Goal: Check status: Check status

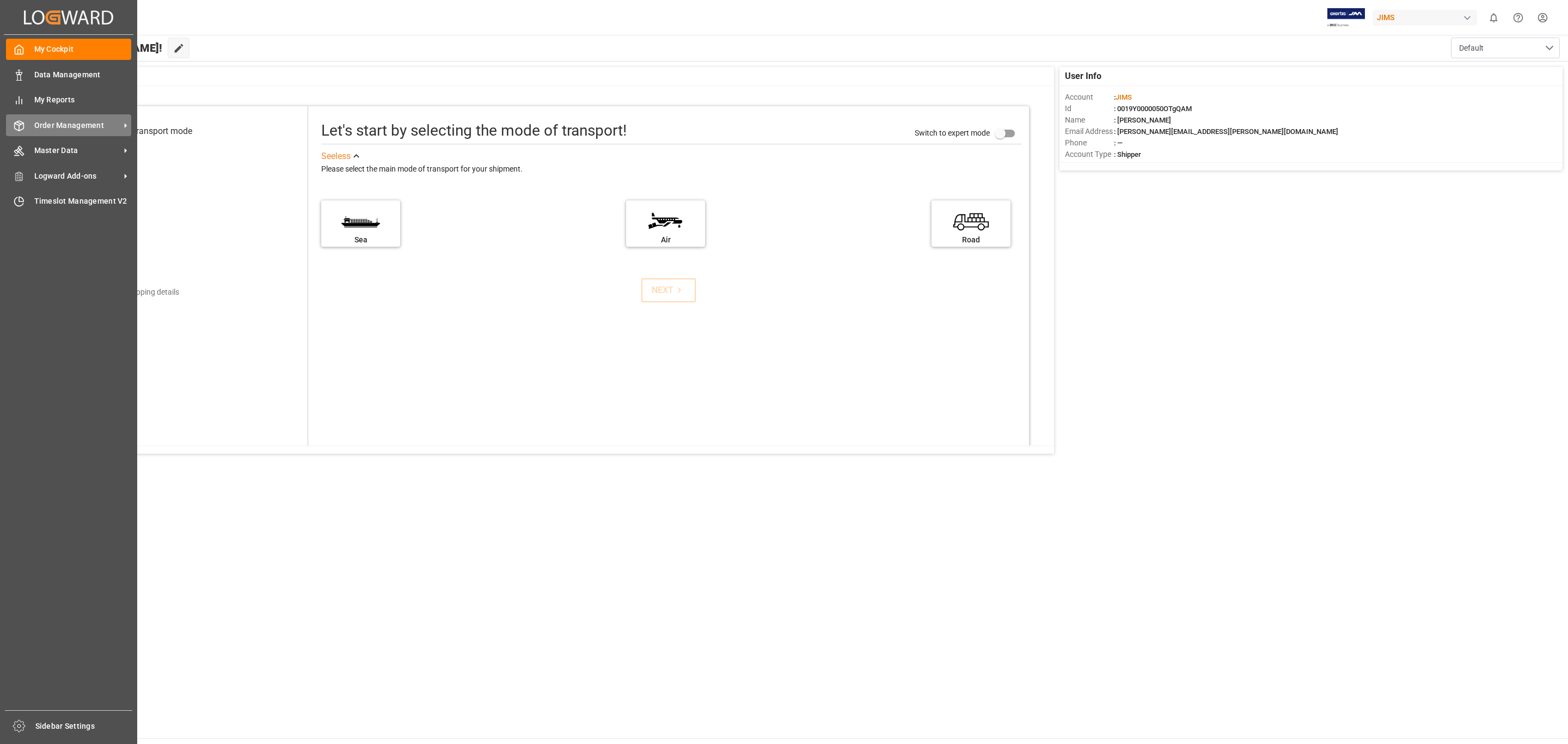
click at [65, 131] on div "Order Management Order Management" at bounding box center [68, 125] width 125 height 21
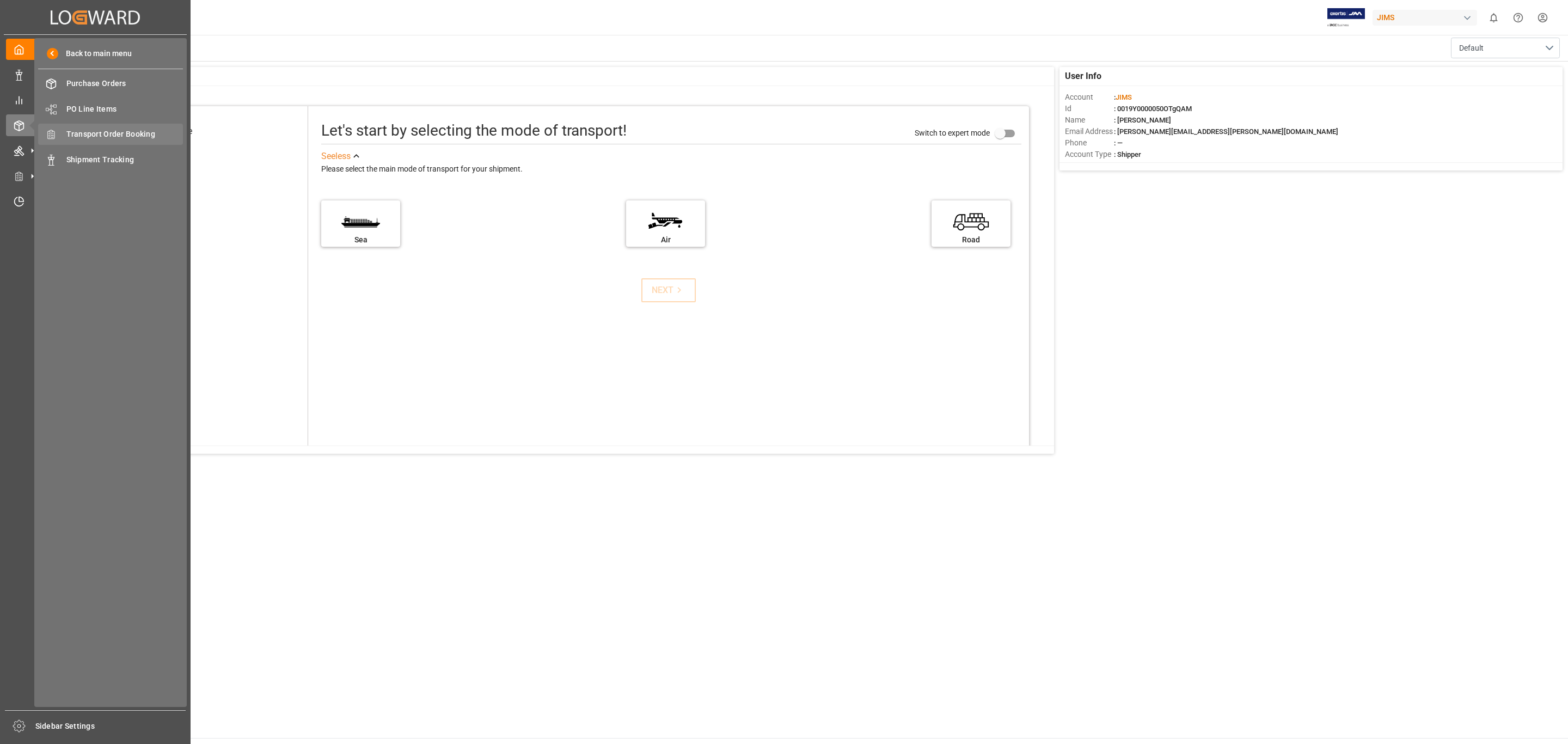
click at [108, 129] on span "Transport Order Booking" at bounding box center [125, 134] width 117 height 12
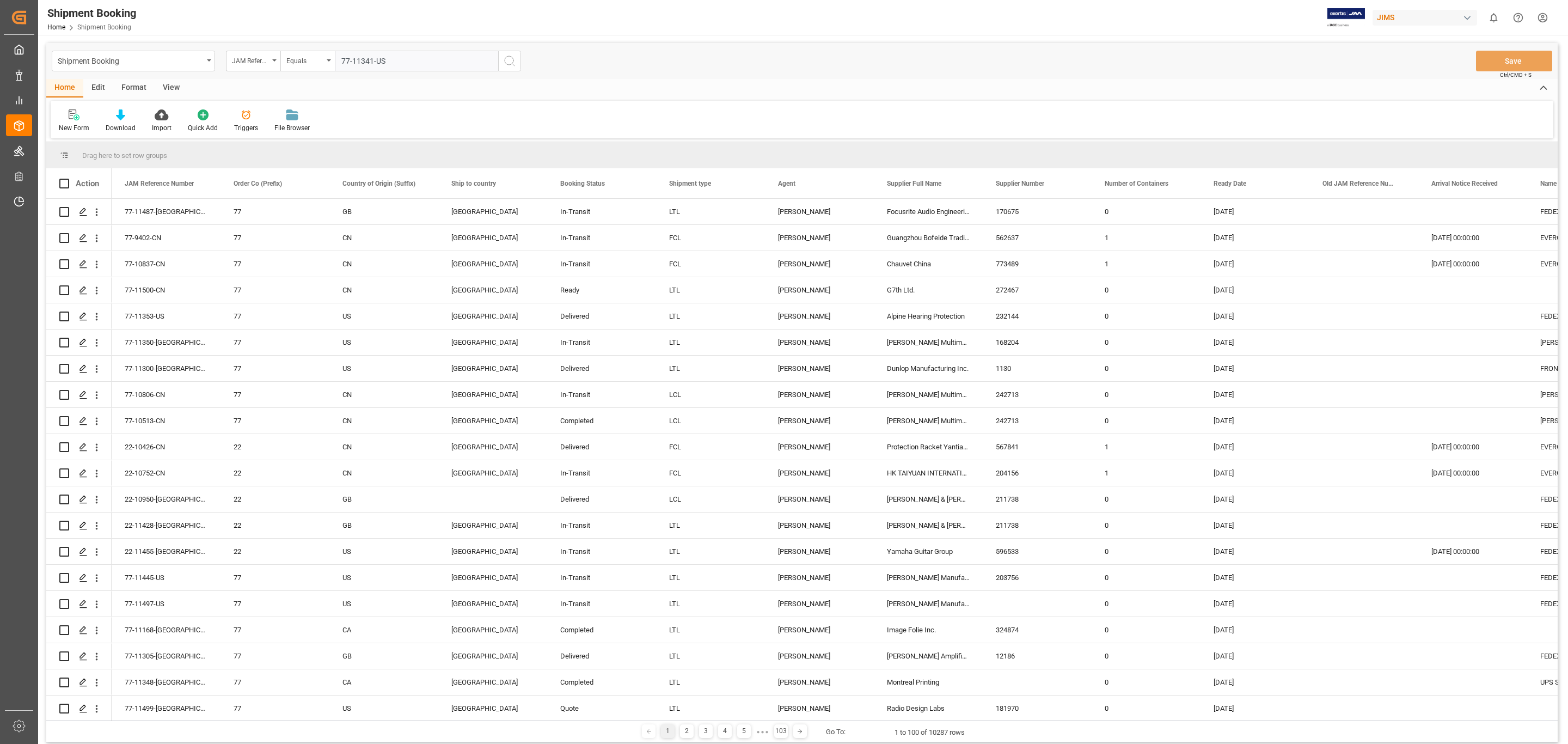
type input "77-11341-US"
click at [506, 56] on icon "search button" at bounding box center [509, 61] width 13 height 13
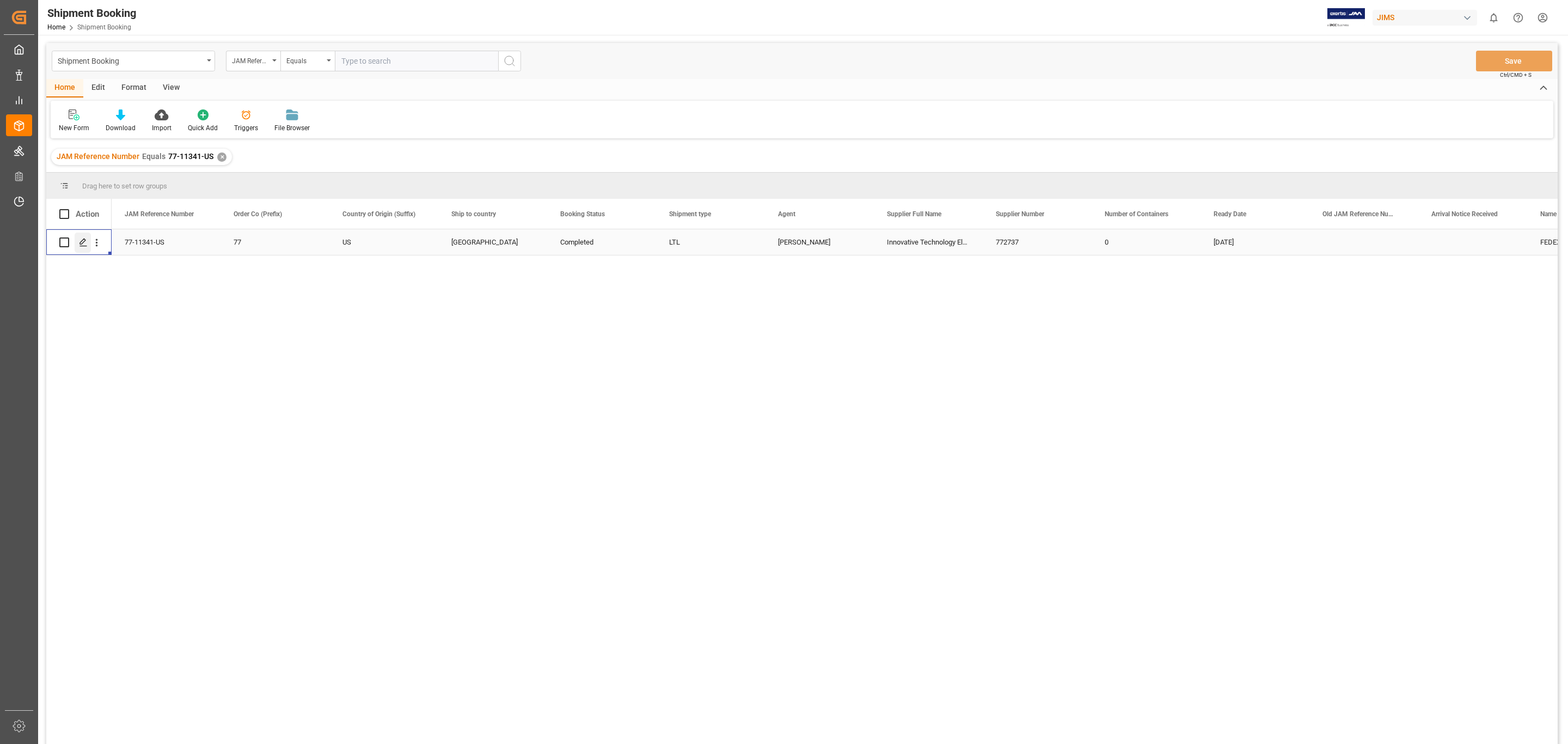
click at [83, 242] on icon "Press SPACE to select this row." at bounding box center [84, 242] width 9 height 9
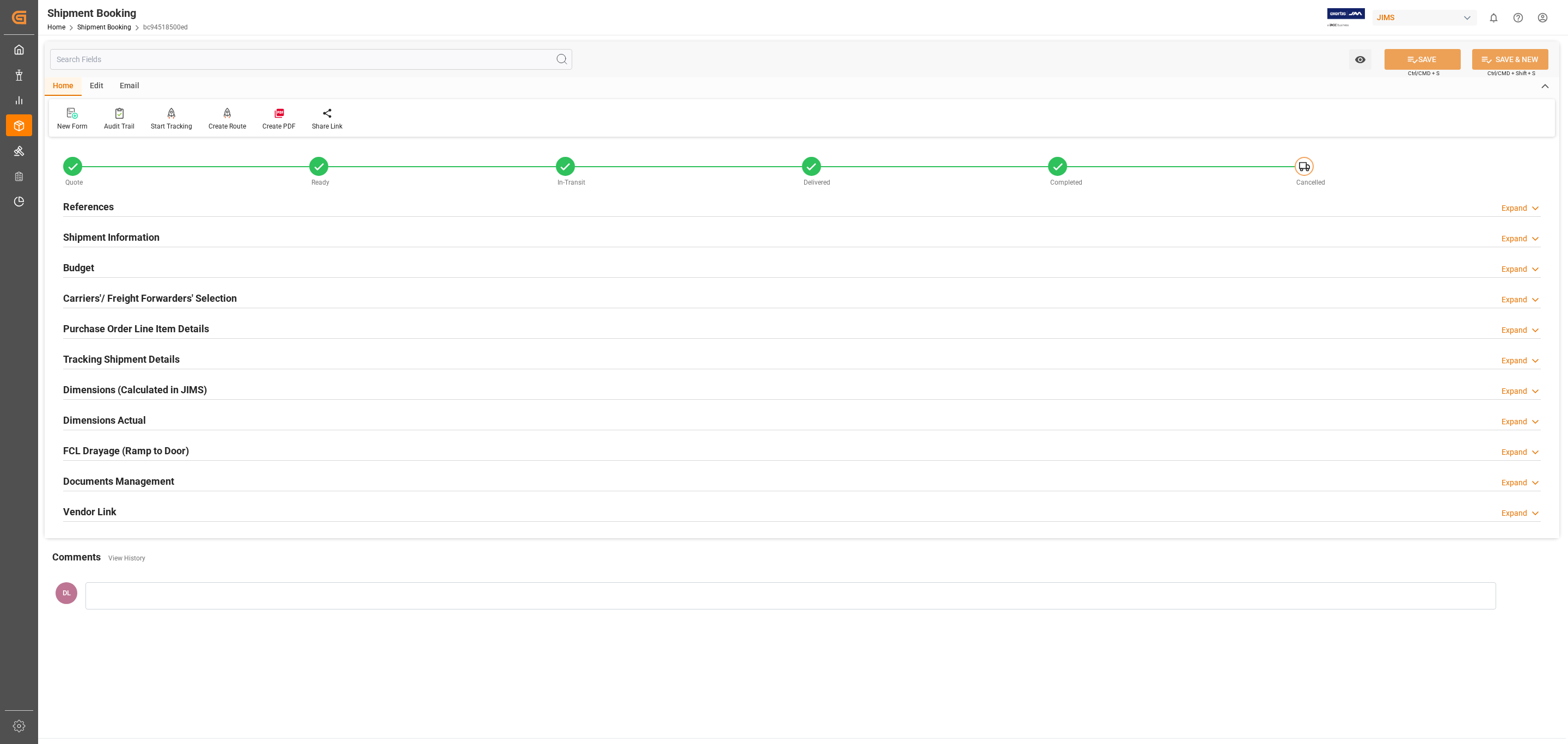
click at [183, 450] on div "Documents Management Expand" at bounding box center [802, 480] width 1478 height 20
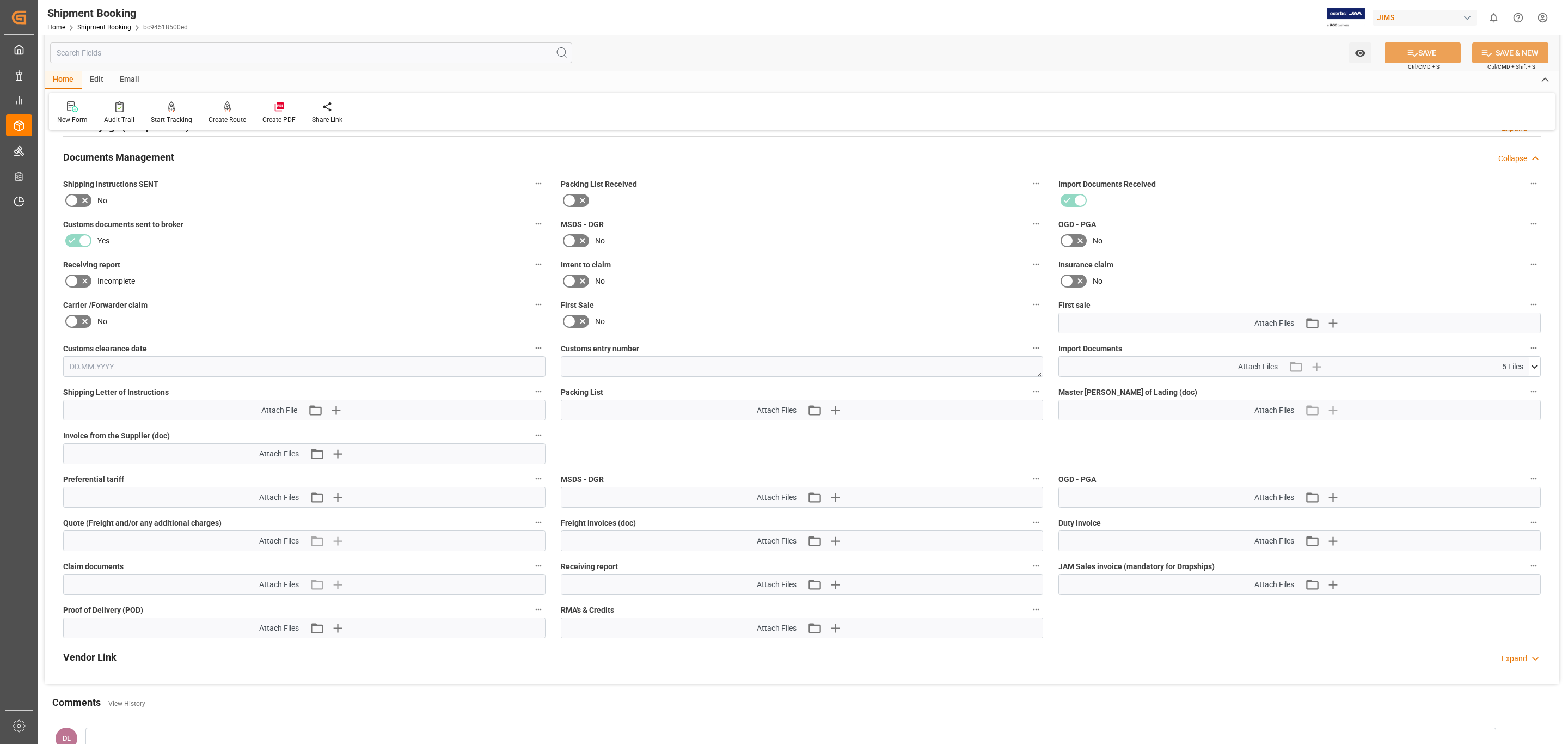
scroll to position [327, 0]
click at [1045, 369] on div "Attach Files 5 Files" at bounding box center [1294, 364] width 470 height 20
click at [1045, 364] on icon at bounding box center [1535, 364] width 12 height 12
click at [1045, 418] on icon at bounding box center [1529, 418] width 10 height 7
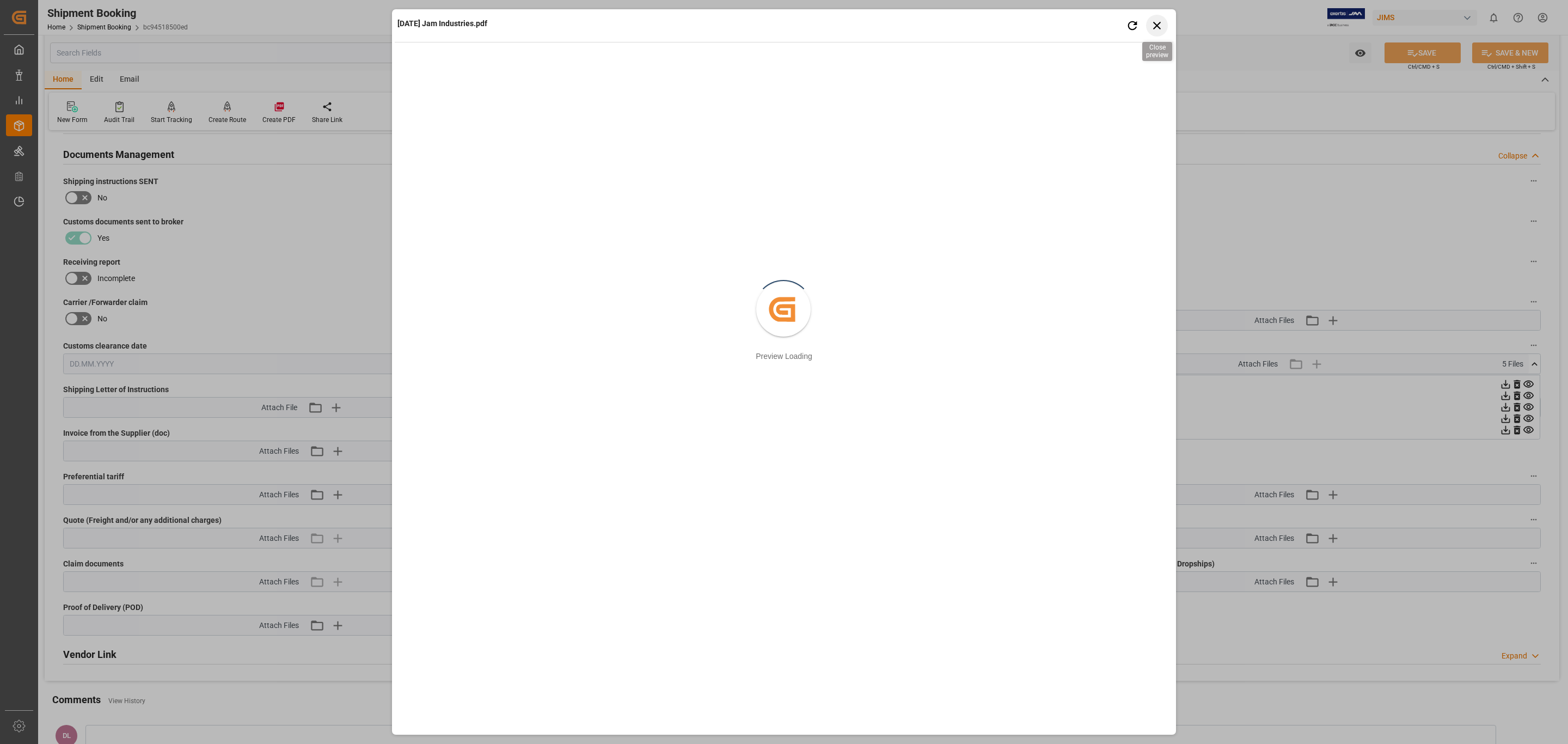
drag, startPoint x: 1160, startPoint y: 22, endPoint x: 1167, endPoint y: 22, distance: 7.0
click at [1045, 22] on icon "button" at bounding box center [1157, 25] width 13 height 13
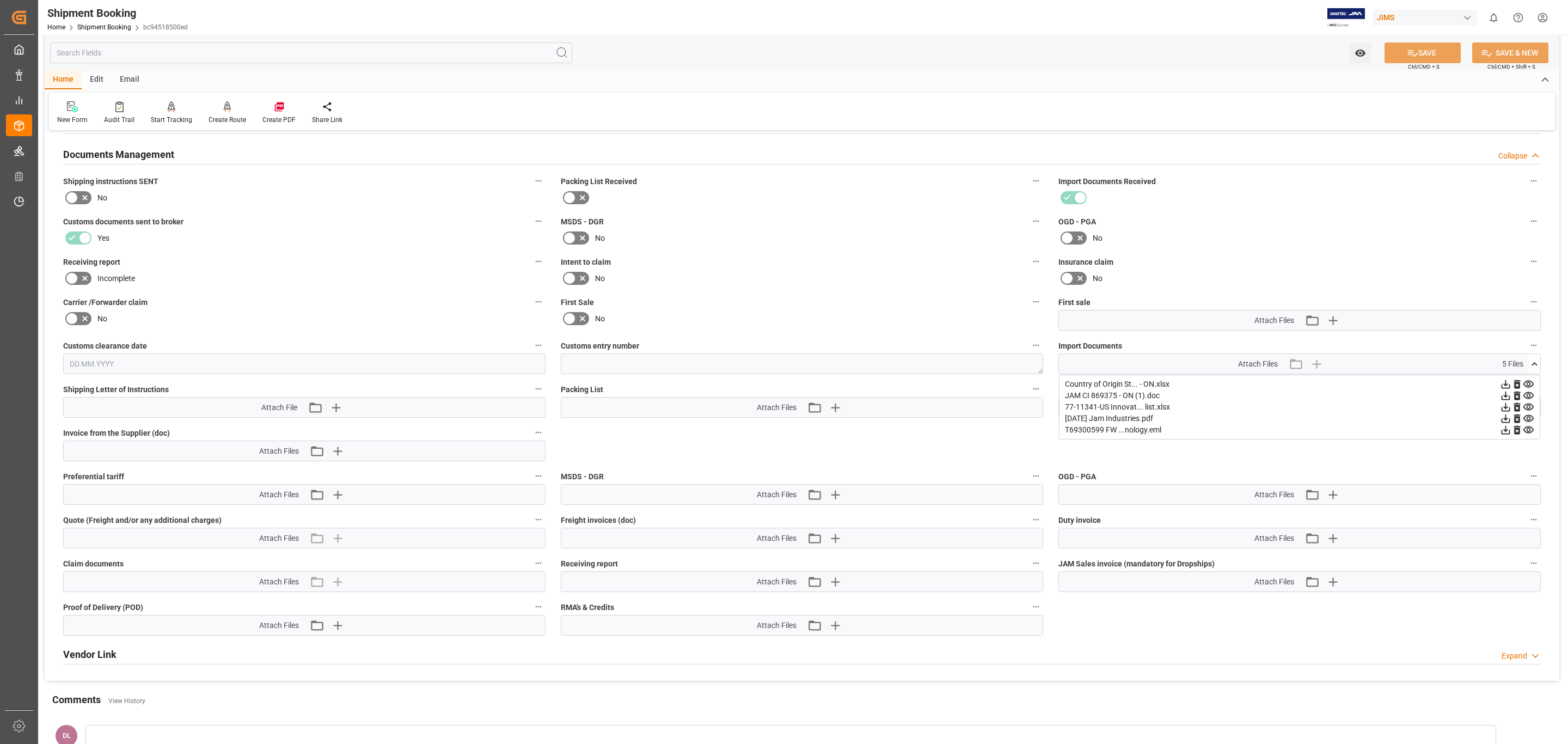
click at [1045, 417] on icon at bounding box center [1529, 419] width 12 height 12
click at [1045, 389] on icon at bounding box center [1529, 384] width 12 height 12
click at [1045, 396] on icon at bounding box center [1529, 395] width 10 height 7
click at [1045, 405] on icon at bounding box center [1529, 407] width 12 height 12
click at [1045, 433] on icon at bounding box center [1529, 430] width 10 height 7
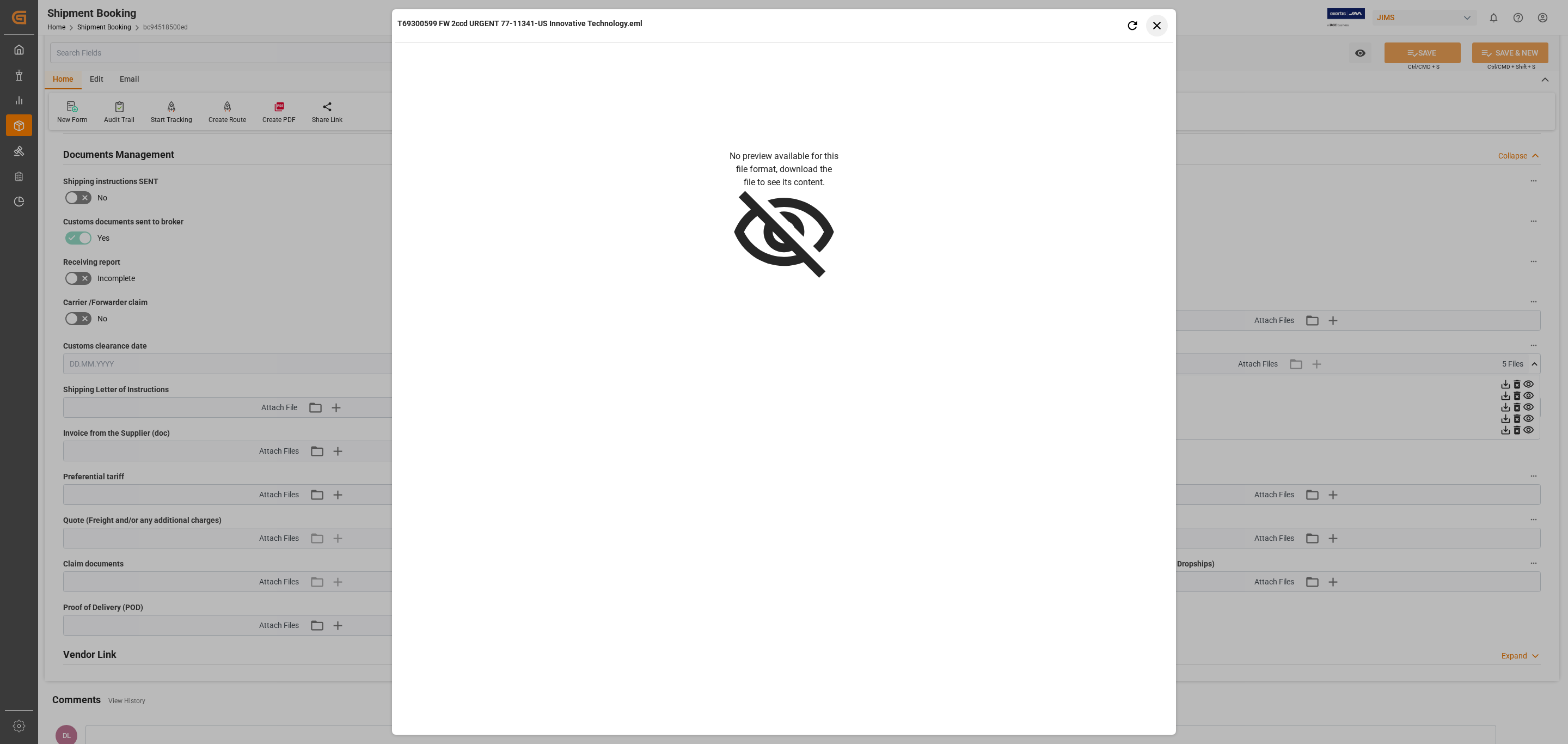
drag, startPoint x: 1159, startPoint y: 24, endPoint x: 1431, endPoint y: 228, distance: 340.0
click at [1045, 26] on icon "button" at bounding box center [1157, 25] width 13 height 13
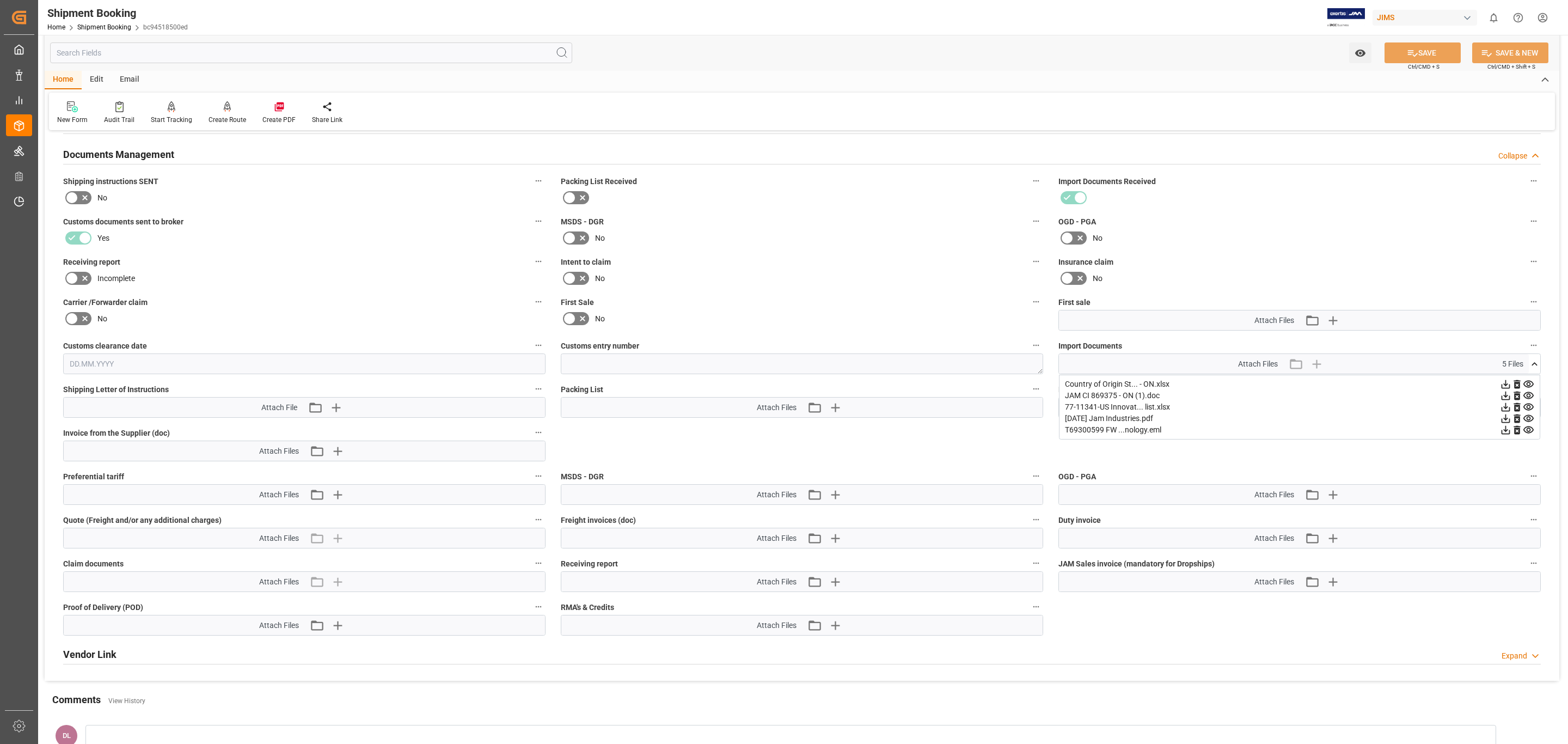
click at [1045, 435] on icon at bounding box center [1506, 430] width 12 height 12
click at [1045, 397] on icon at bounding box center [1506, 396] width 12 height 12
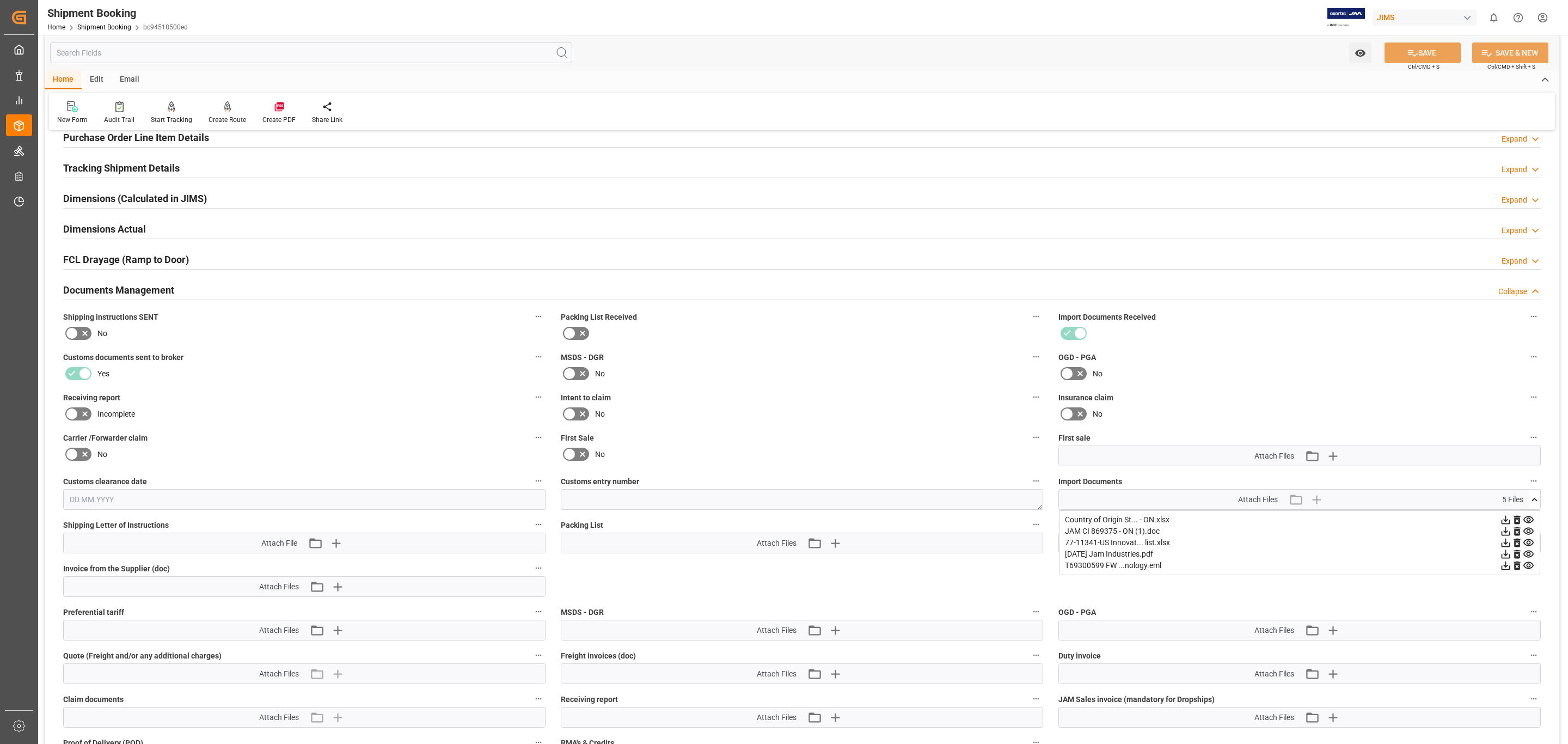
scroll to position [0, 0]
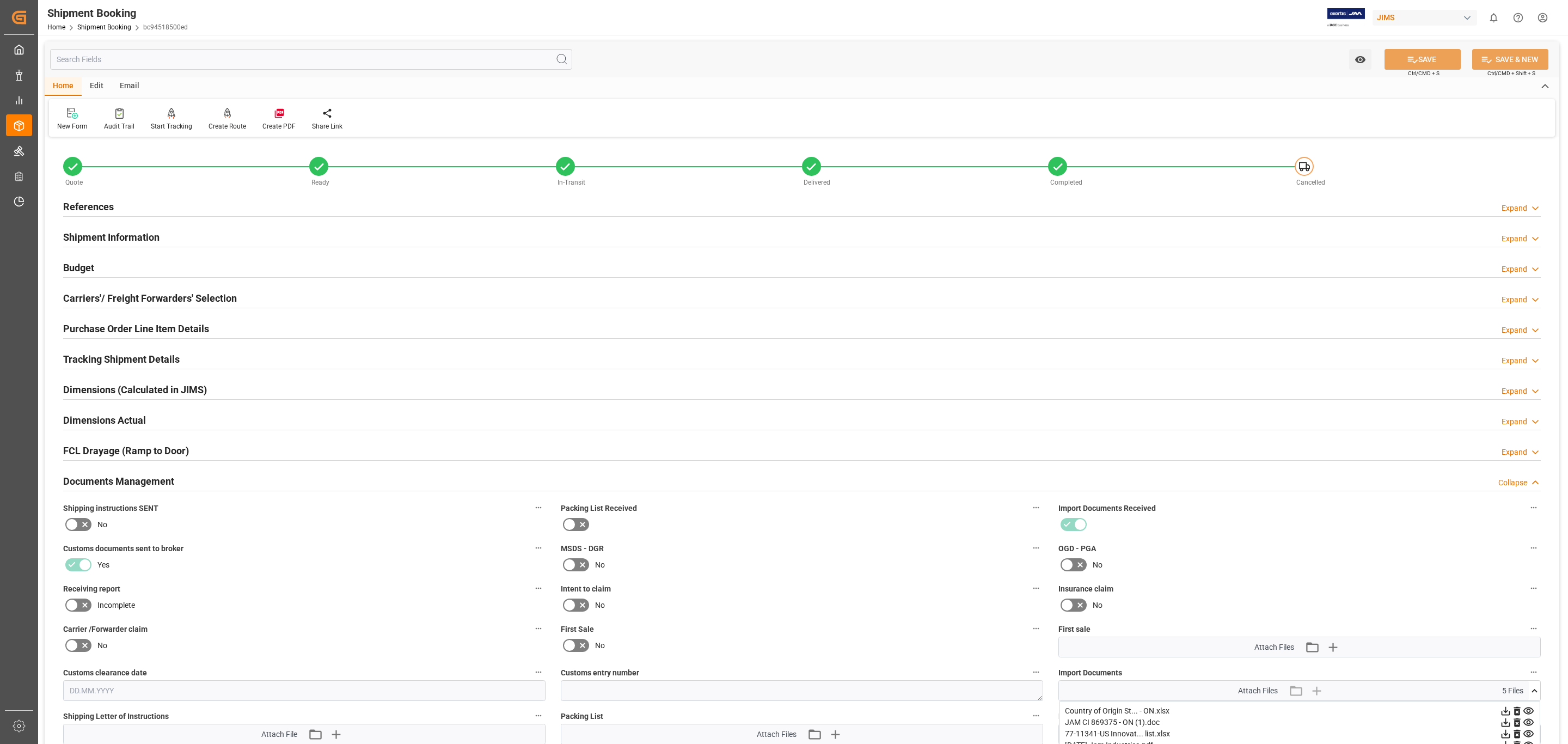
click at [250, 329] on div "Purchase Order Line Item Details Expand" at bounding box center [802, 328] width 1478 height 20
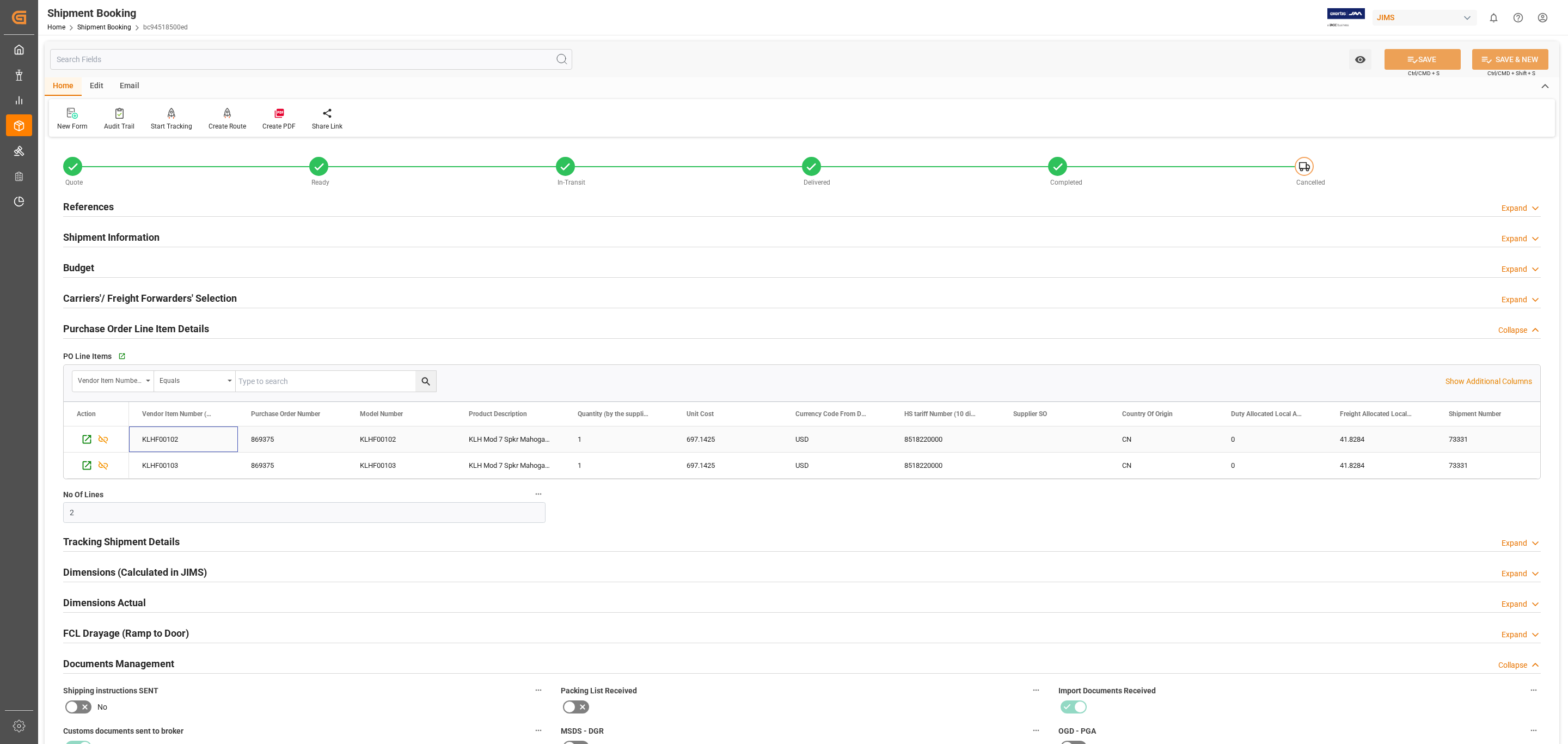
click at [182, 437] on div "KLHF00102" at bounding box center [183, 439] width 109 height 26
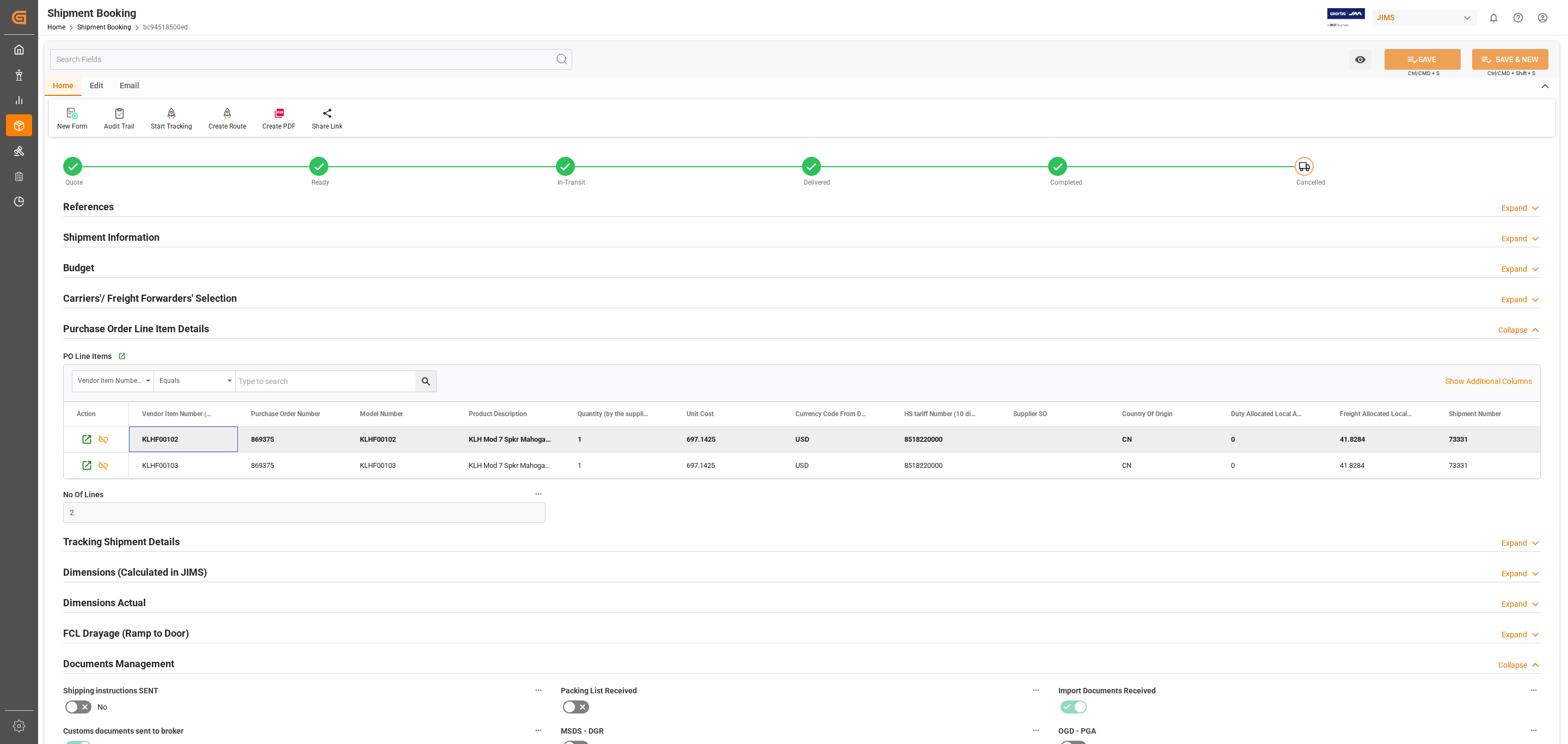
click at [263, 263] on div "Budget Expand" at bounding box center [802, 267] width 1478 height 20
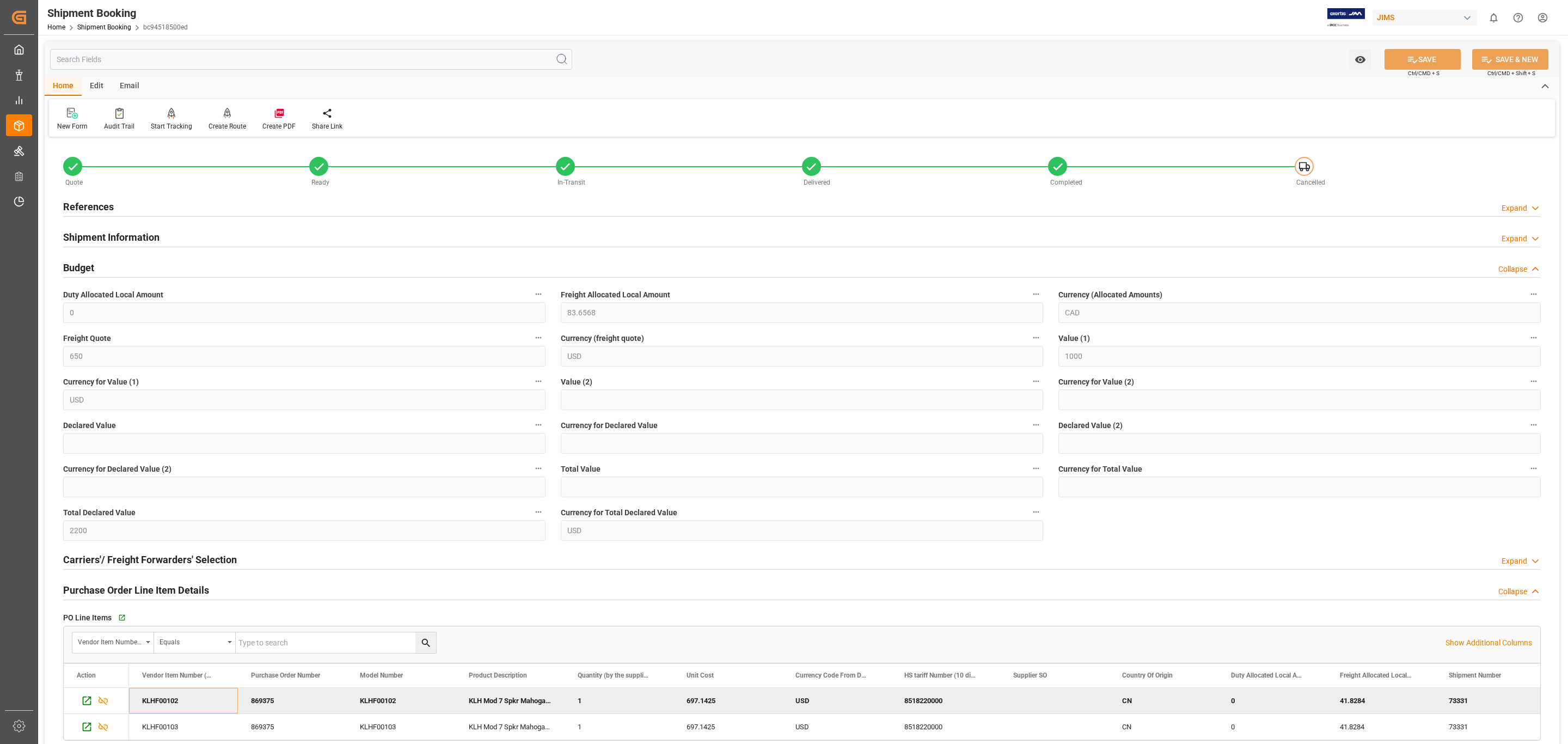
click at [352, 231] on div "Shipment Information Expand" at bounding box center [802, 236] width 1478 height 20
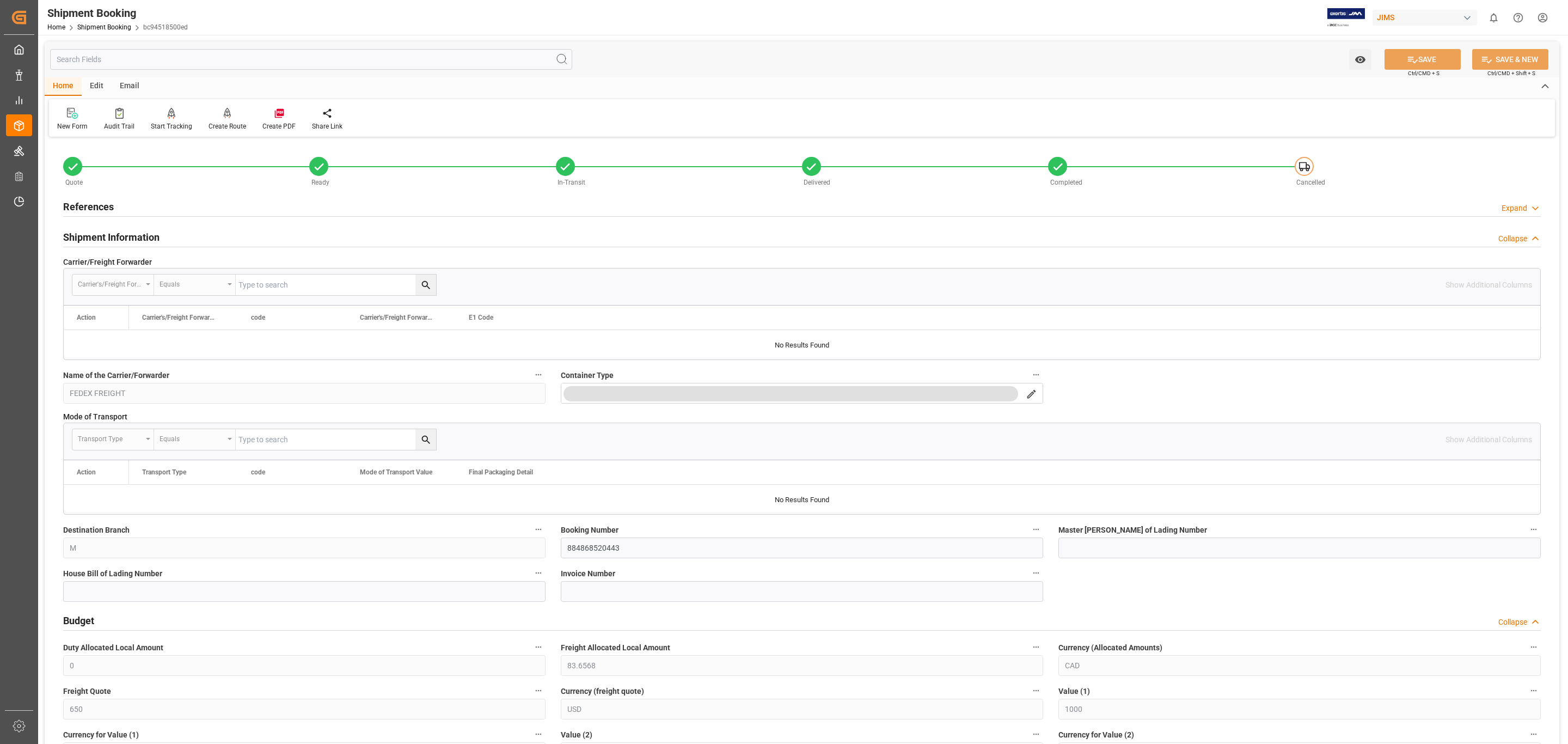
click at [352, 231] on div "Shipment Information Collapse" at bounding box center [802, 236] width 1478 height 20
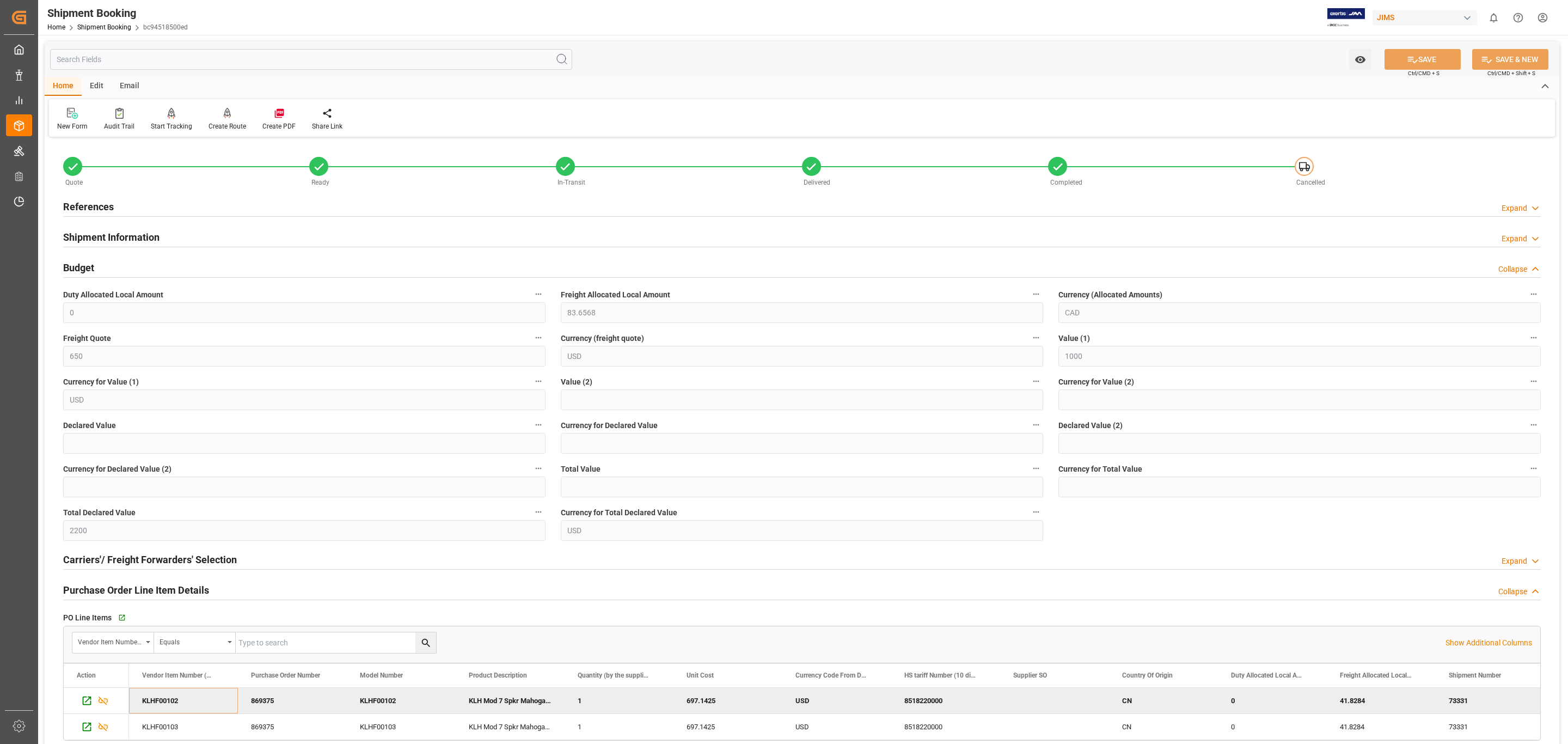
click at [320, 193] on div "References Expand" at bounding box center [802, 207] width 1493 height 31
click at [307, 203] on div "References Expand" at bounding box center [802, 206] width 1478 height 20
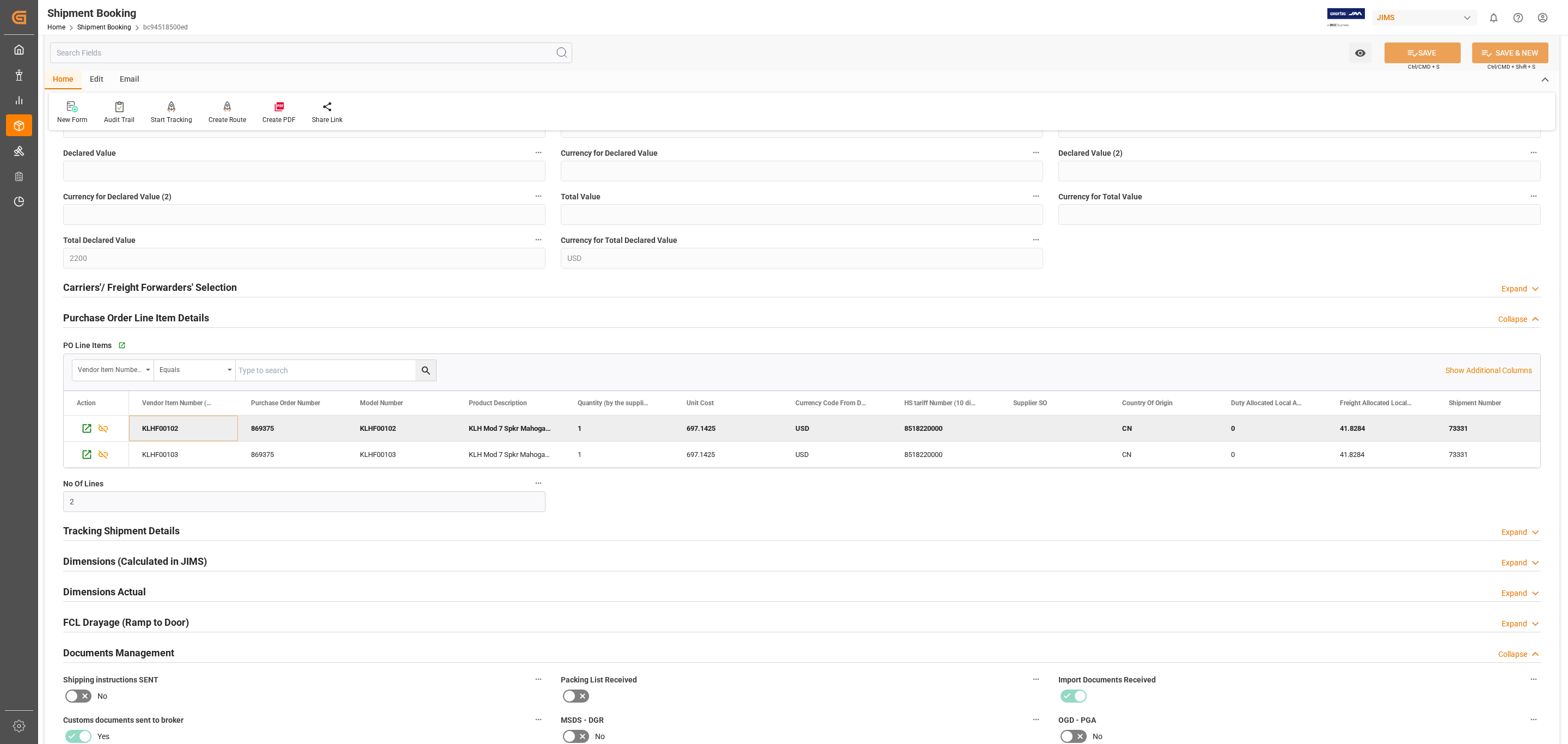
scroll to position [899, 0]
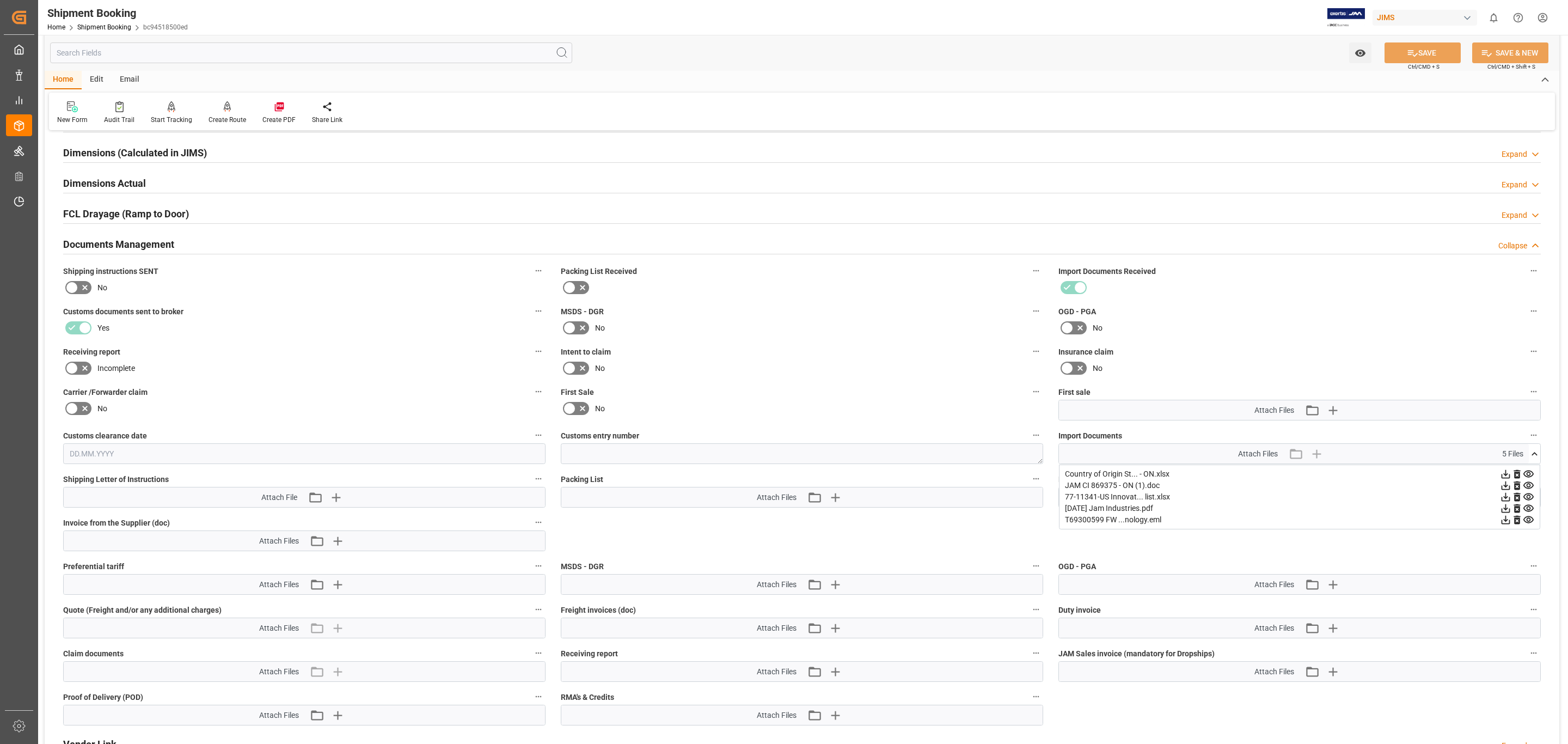
click at [1045, 450] on icon at bounding box center [1507, 497] width 9 height 9
click at [1045, 450] on icon at bounding box center [1507, 509] width 9 height 9
click at [1045, 450] on icon at bounding box center [1506, 520] width 12 height 12
click at [107, 25] on link "Shipment Booking" at bounding box center [104, 27] width 54 height 8
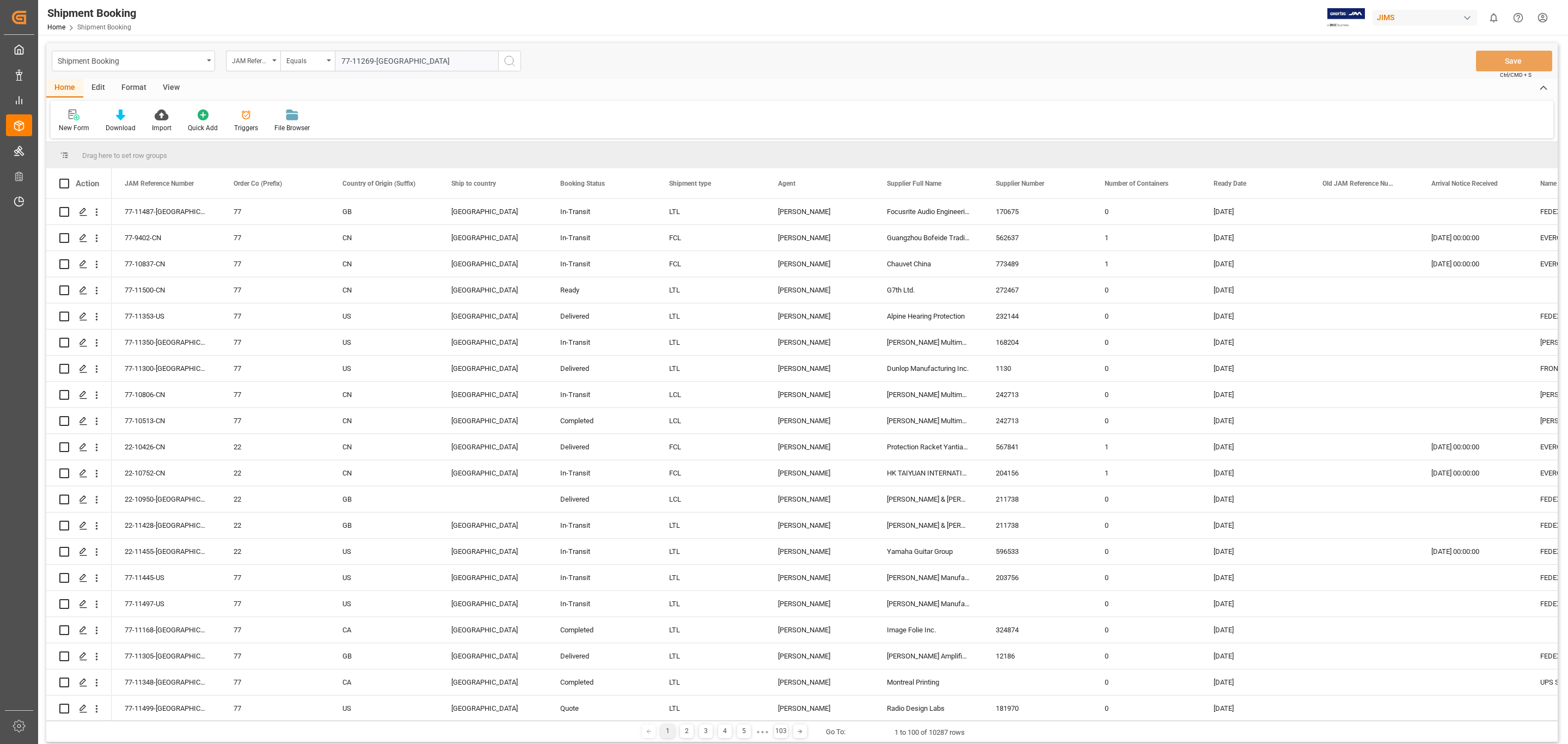
type input "77-11269-[GEOGRAPHIC_DATA]"
click at [506, 62] on icon "search button" at bounding box center [509, 61] width 13 height 13
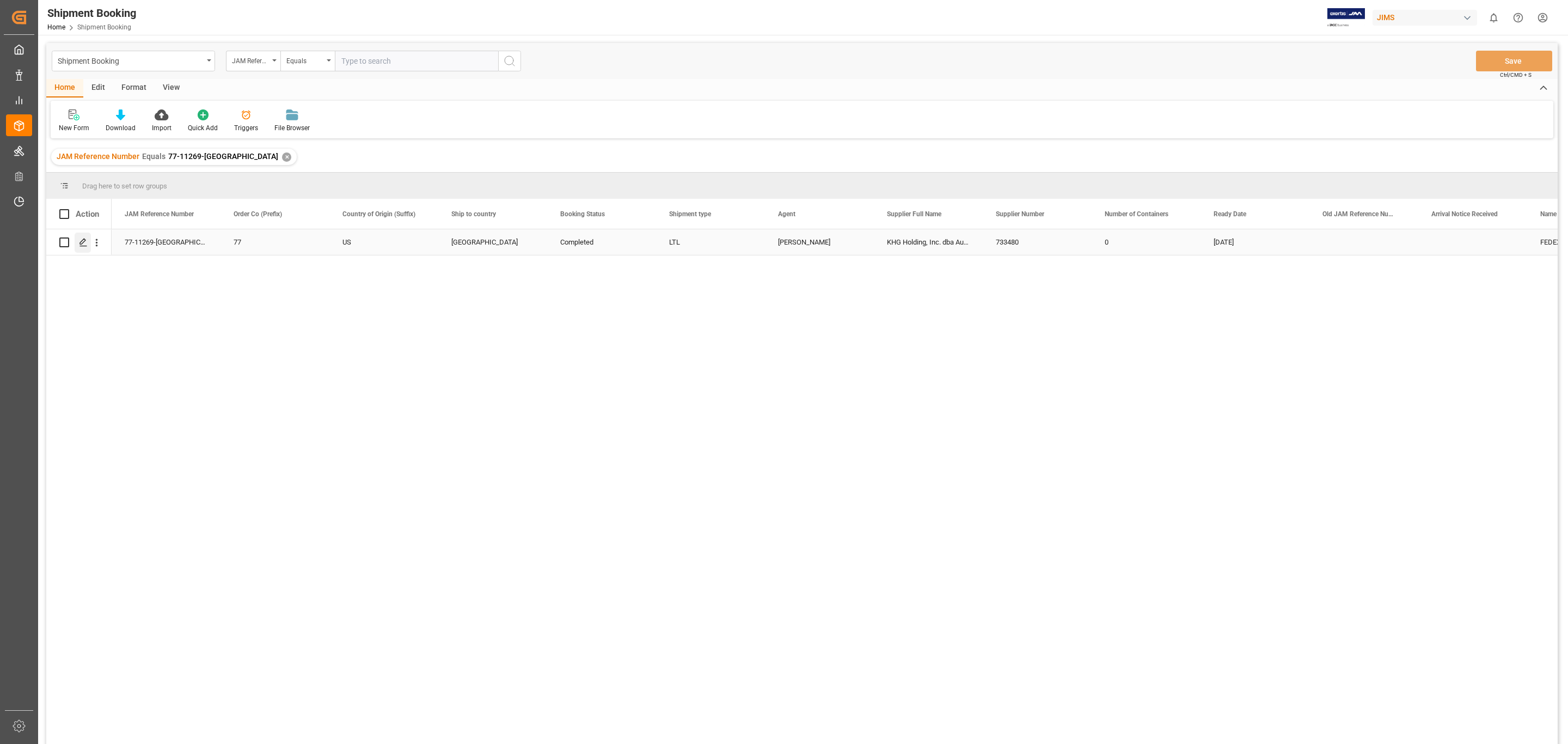
click at [79, 247] on div "Press SPACE to select this row." at bounding box center [83, 243] width 17 height 20
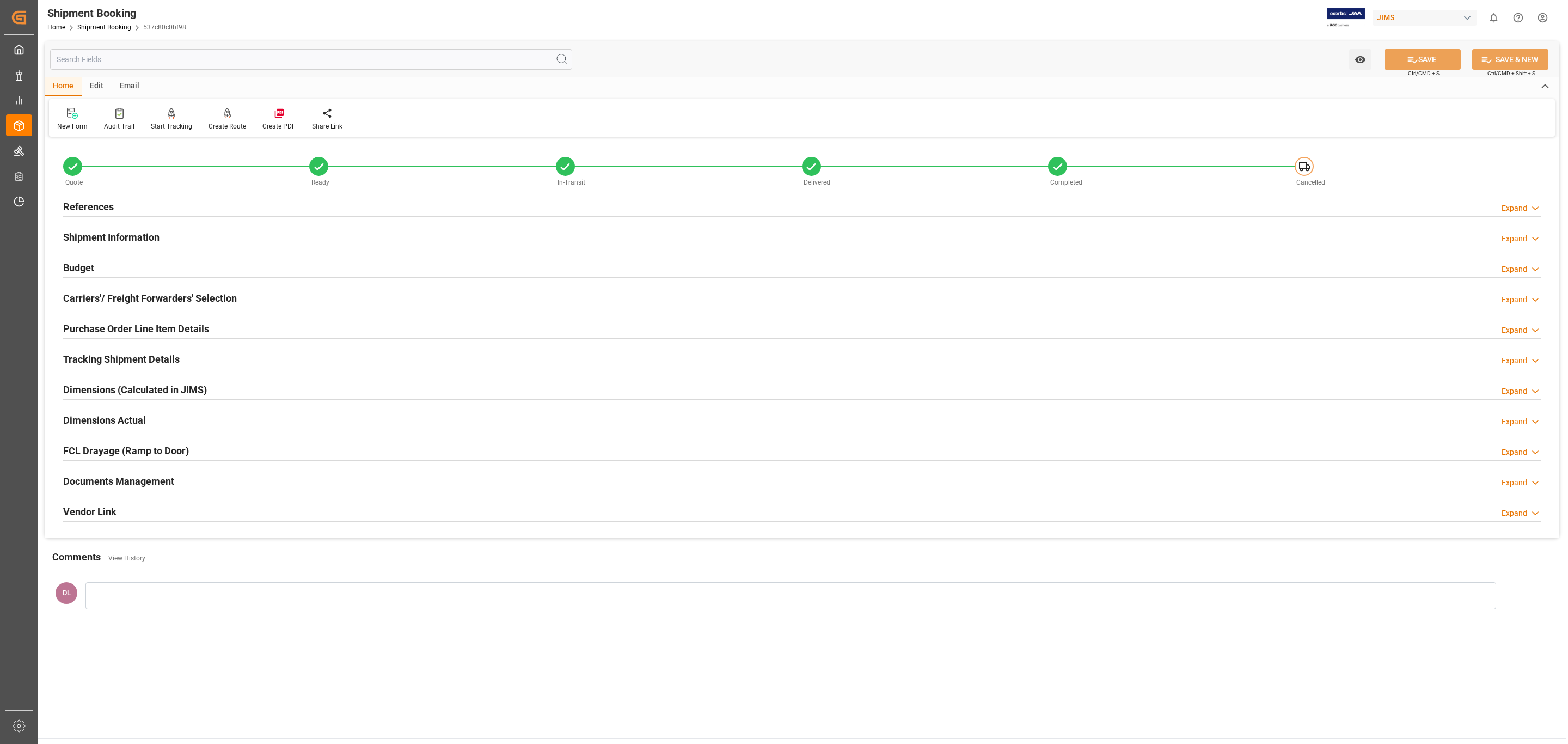
click at [228, 450] on div "Documents Management Expand" at bounding box center [802, 480] width 1478 height 20
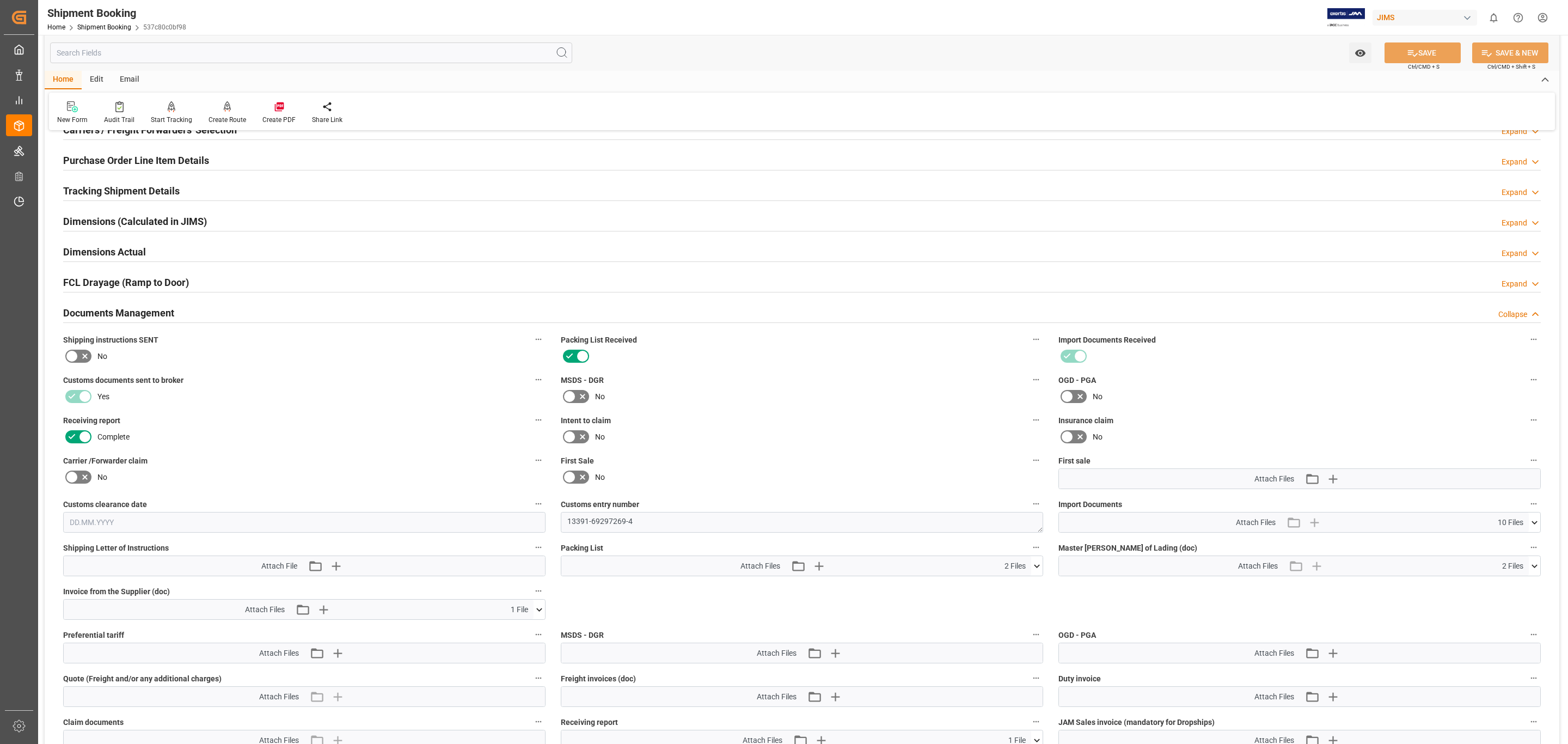
scroll to position [408, 0]
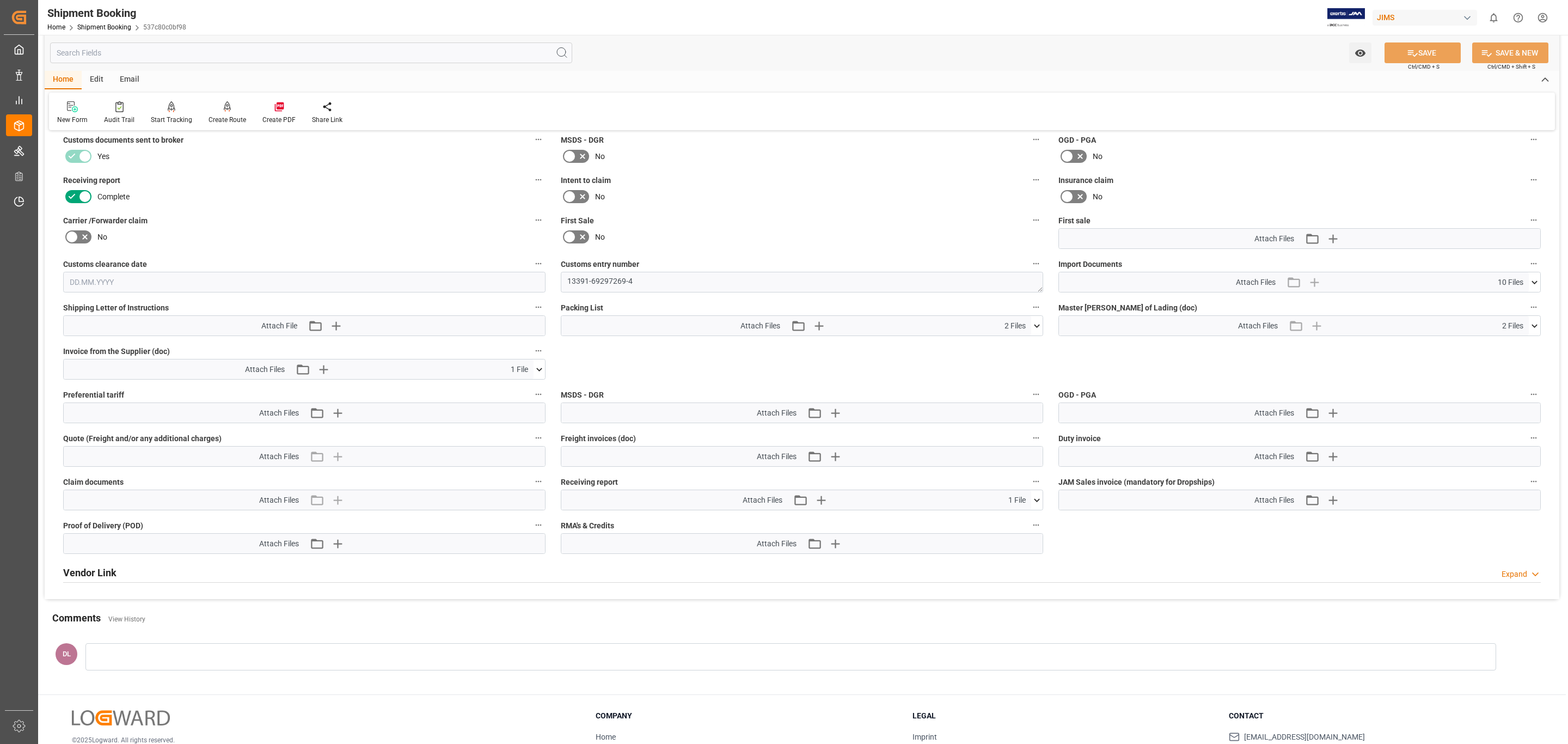
click at [535, 373] on icon at bounding box center [539, 369] width 12 height 12
click at [533, 389] on icon at bounding box center [533, 389] width 10 height 7
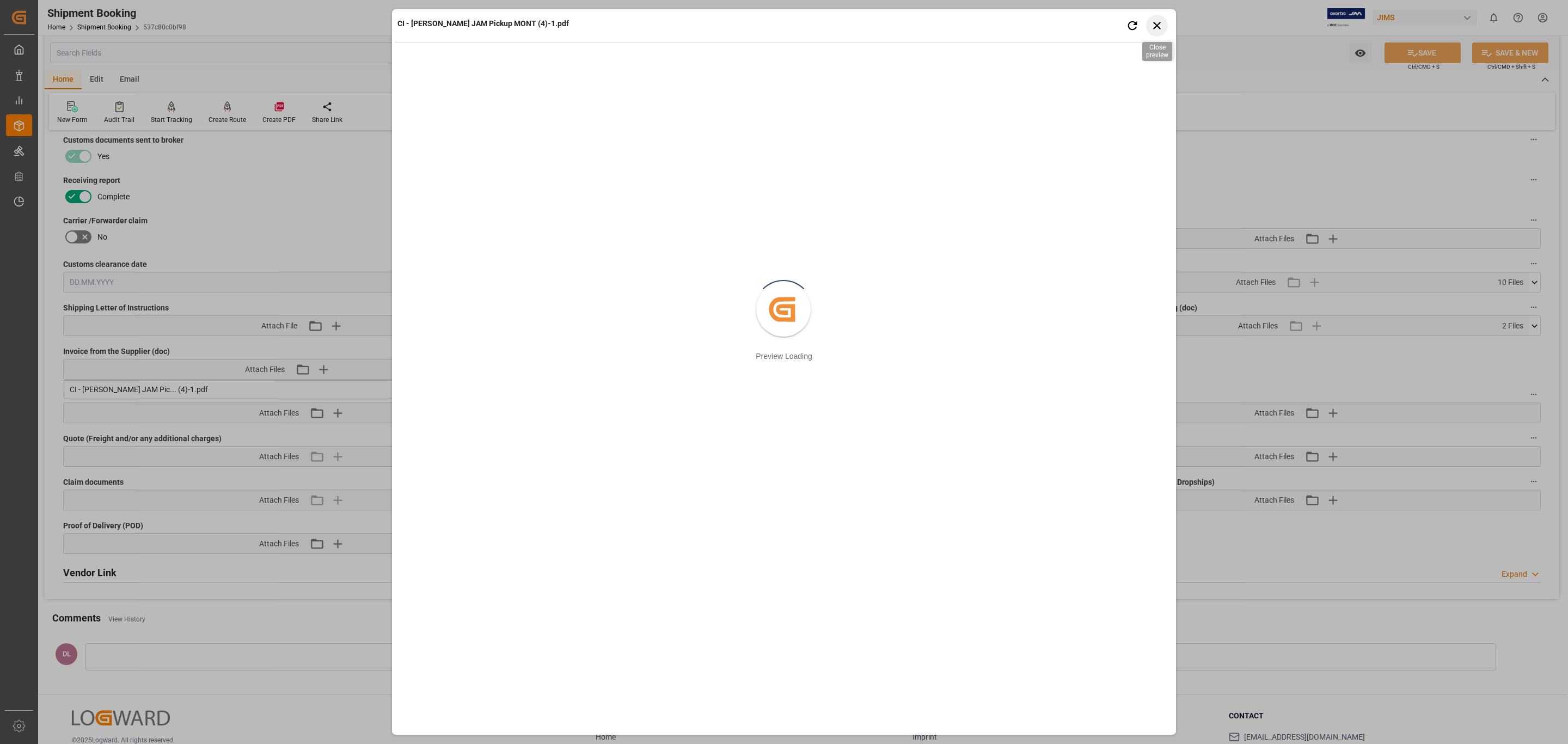
click at [1045, 20] on icon "button" at bounding box center [1157, 25] width 13 height 13
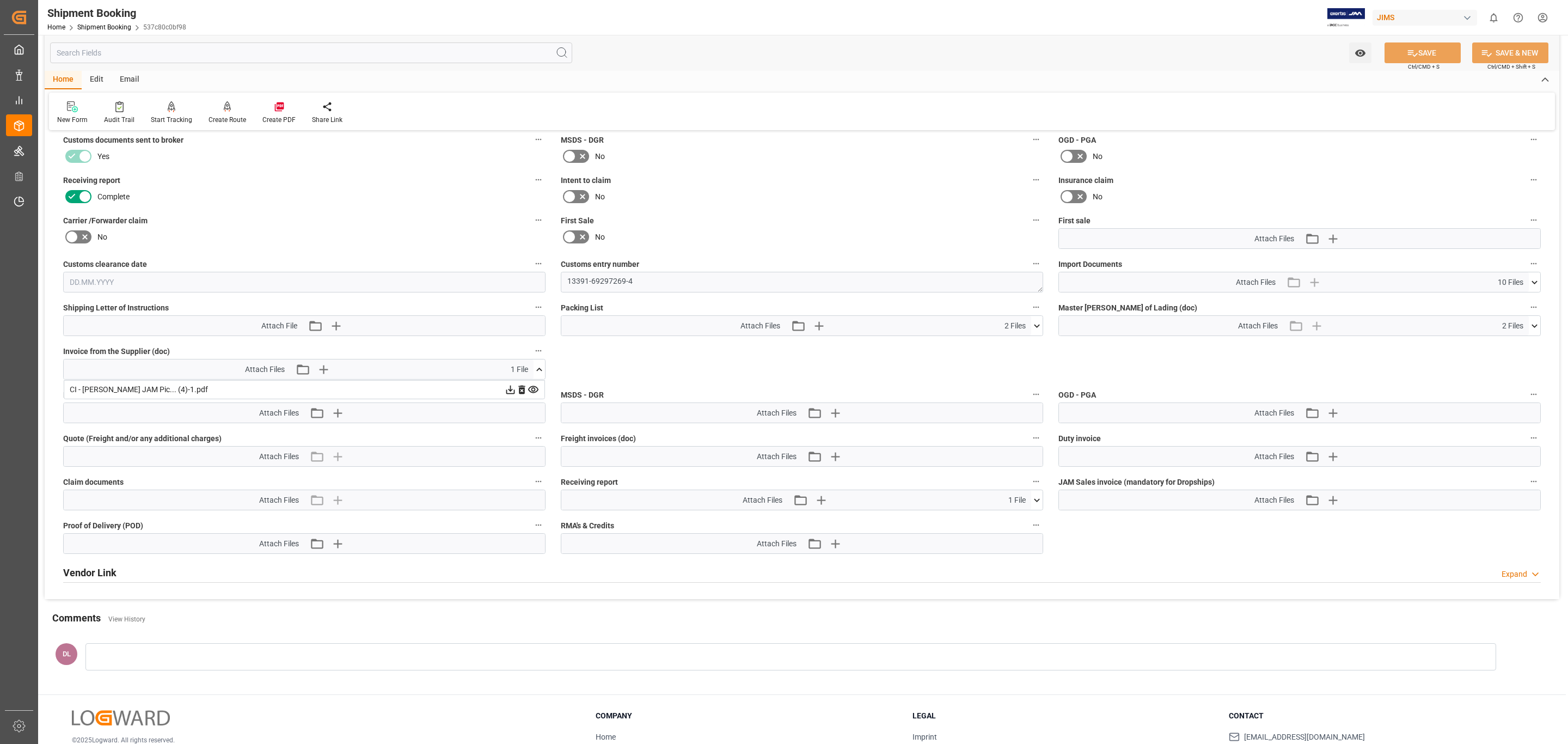
click at [1045, 278] on button at bounding box center [1535, 282] width 12 height 20
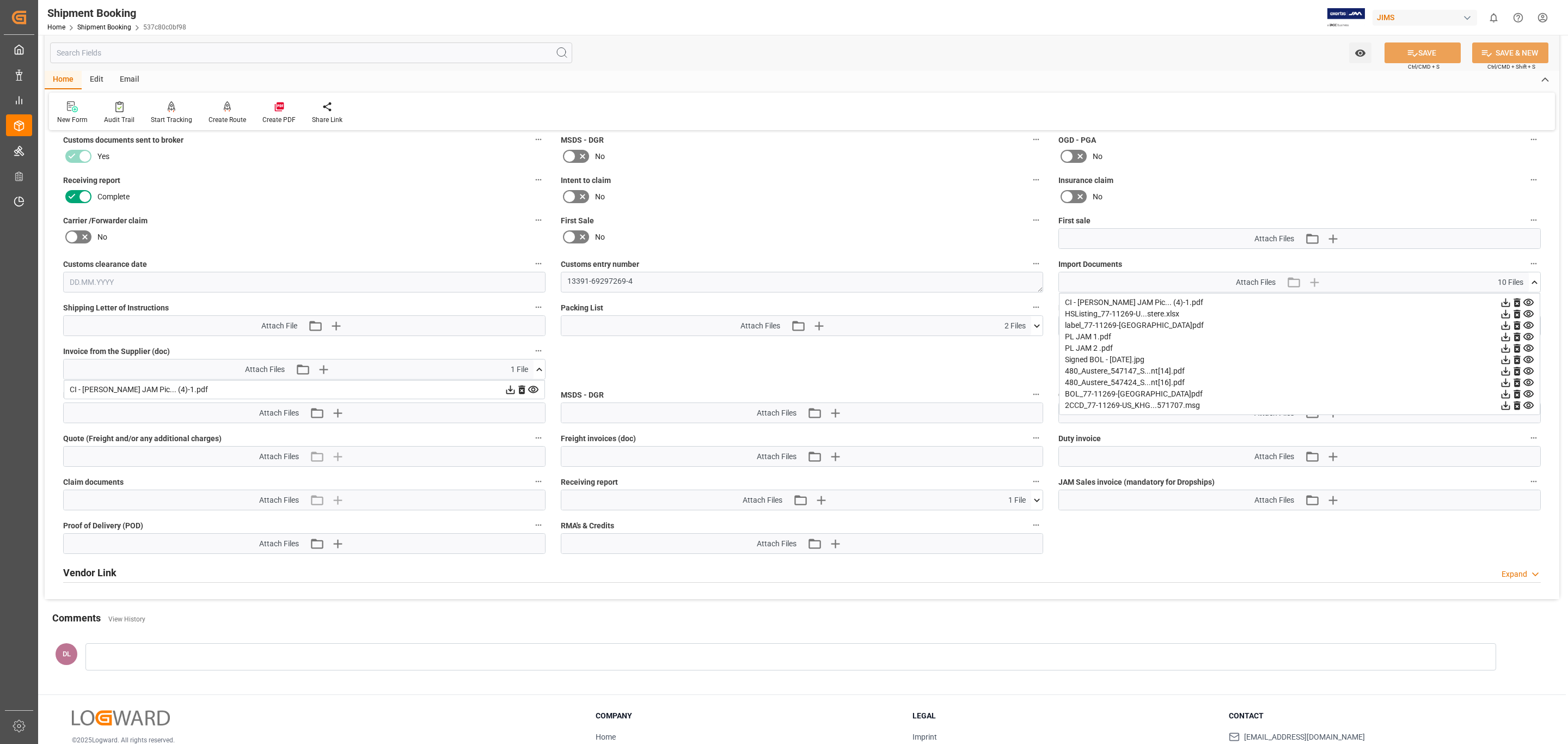
click at [1045, 406] on icon at bounding box center [1529, 405] width 12 height 12
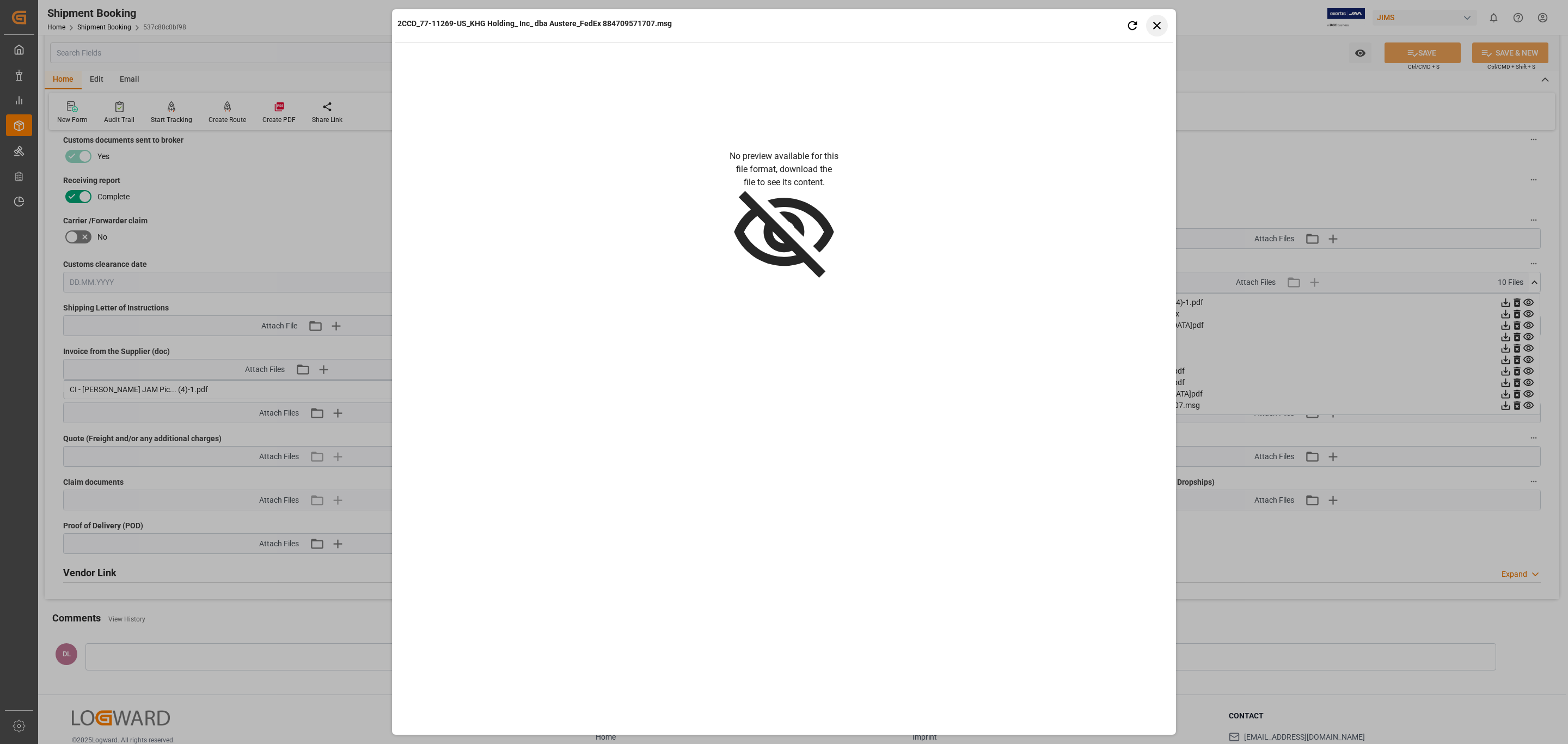
click at [1045, 24] on button "Close preview" at bounding box center [1157, 26] width 22 height 22
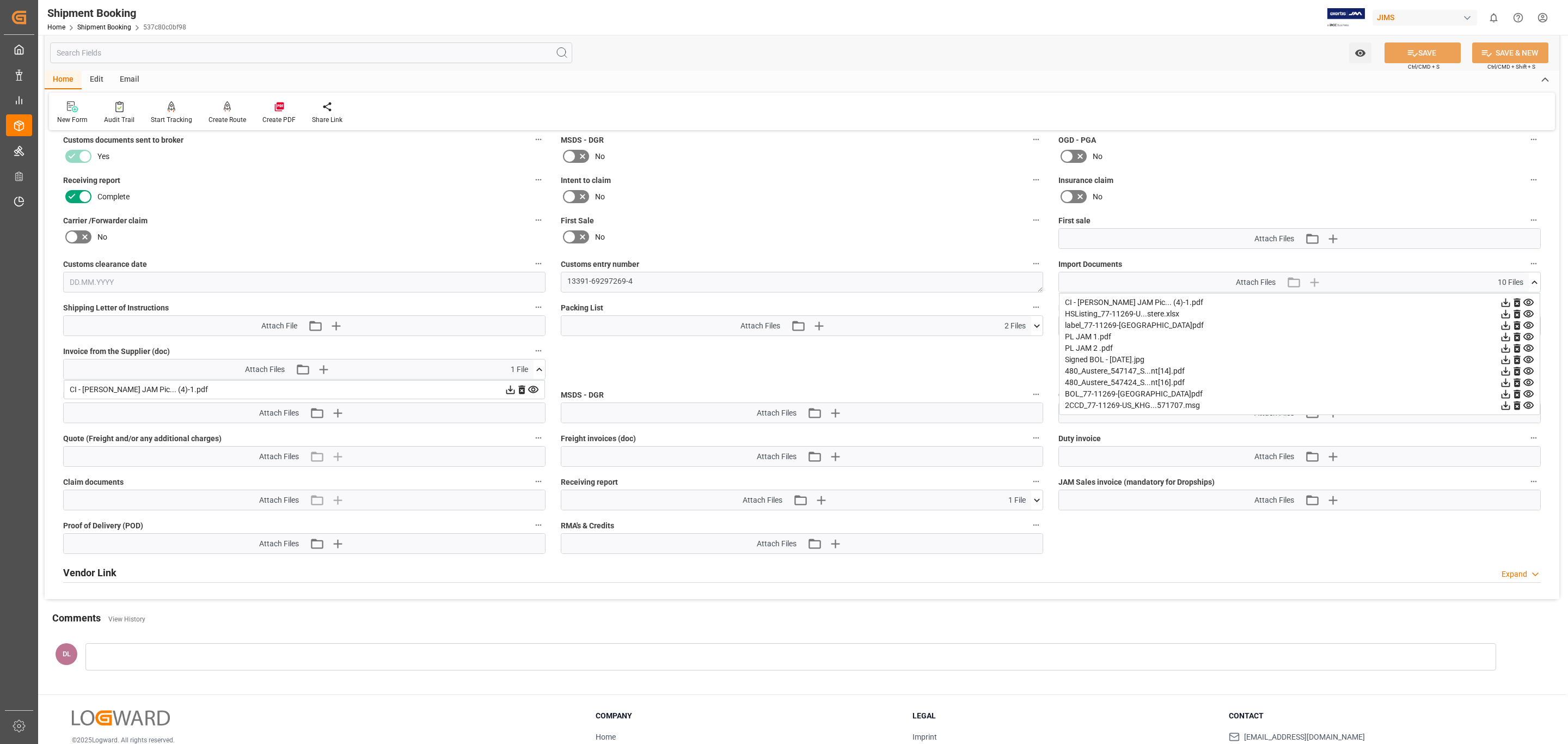
click at [1045, 404] on icon at bounding box center [1507, 406] width 9 height 9
